Goal: Navigation & Orientation: Find specific page/section

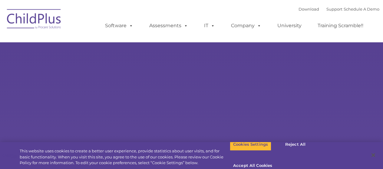
type input ""
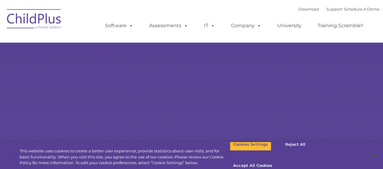
select select "MEDIUM"
click at [291, 151] on button "Reject All" at bounding box center [296, 144] width 38 height 13
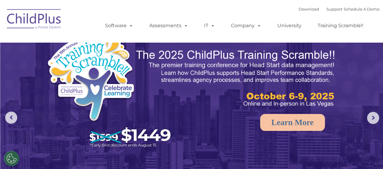
click at [42, 22] on img at bounding box center [34, 20] width 61 height 30
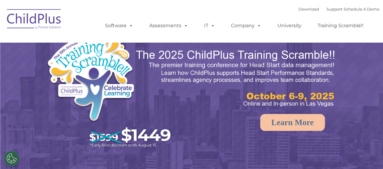
select select "MEDIUM"
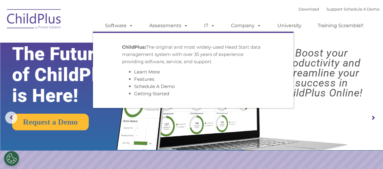
drag, startPoint x: 131, startPoint y: 43, endPoint x: 160, endPoint y: 35, distance: 30.2
click at [131, 43] on li "ChildPlus: The original and most widely-used Head Start data management system …" at bounding box center [194, 70] width 152 height 63
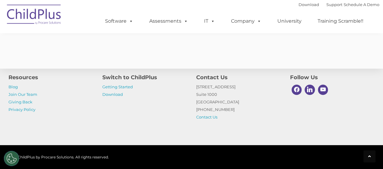
scroll to position [1148, 0]
